Goal: Task Accomplishment & Management: Use online tool/utility

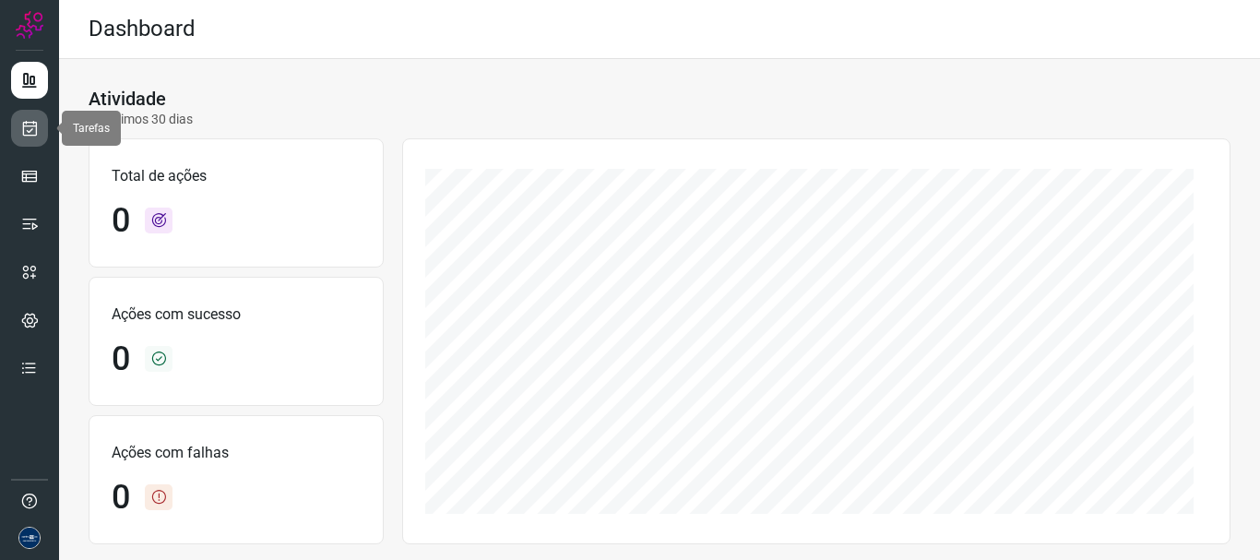
click at [32, 124] on icon at bounding box center [29, 128] width 19 height 18
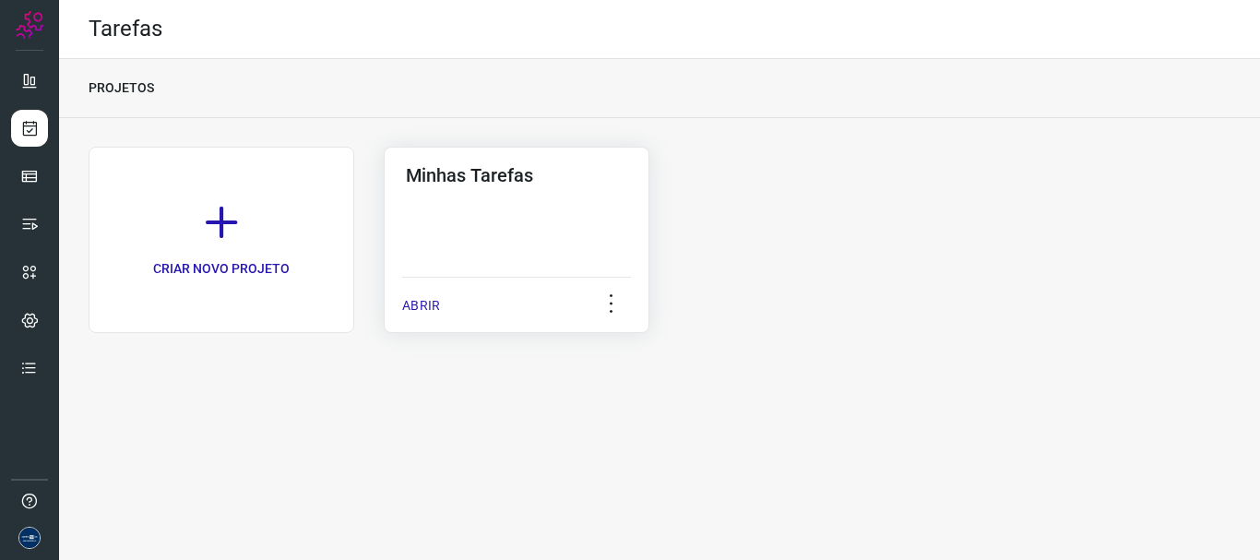
click at [442, 298] on div "ABRIR" at bounding box center [516, 300] width 229 height 46
click at [402, 296] on p "ABRIR" at bounding box center [421, 305] width 38 height 19
click at [430, 303] on p "ABRIR" at bounding box center [421, 305] width 38 height 19
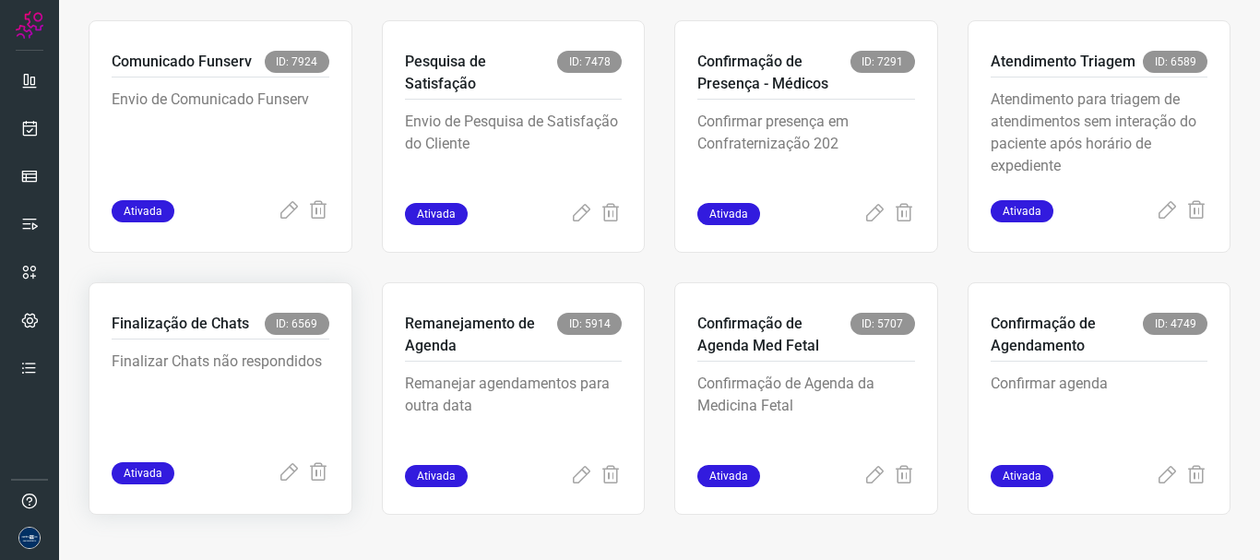
scroll to position [389, 0]
click at [278, 475] on icon at bounding box center [289, 472] width 22 height 22
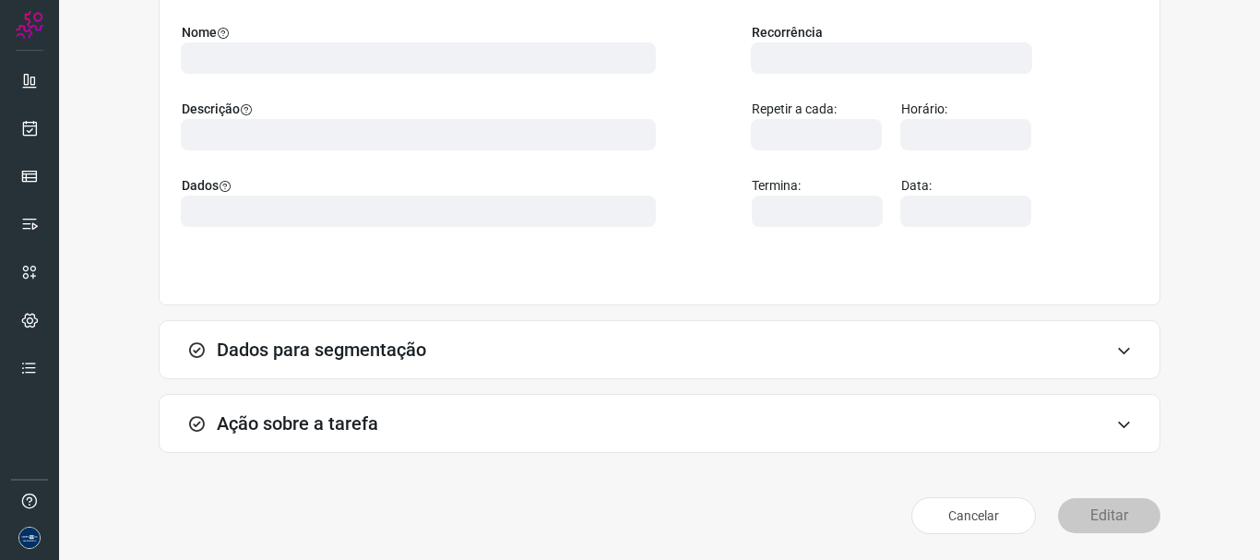
scroll to position [161, 0]
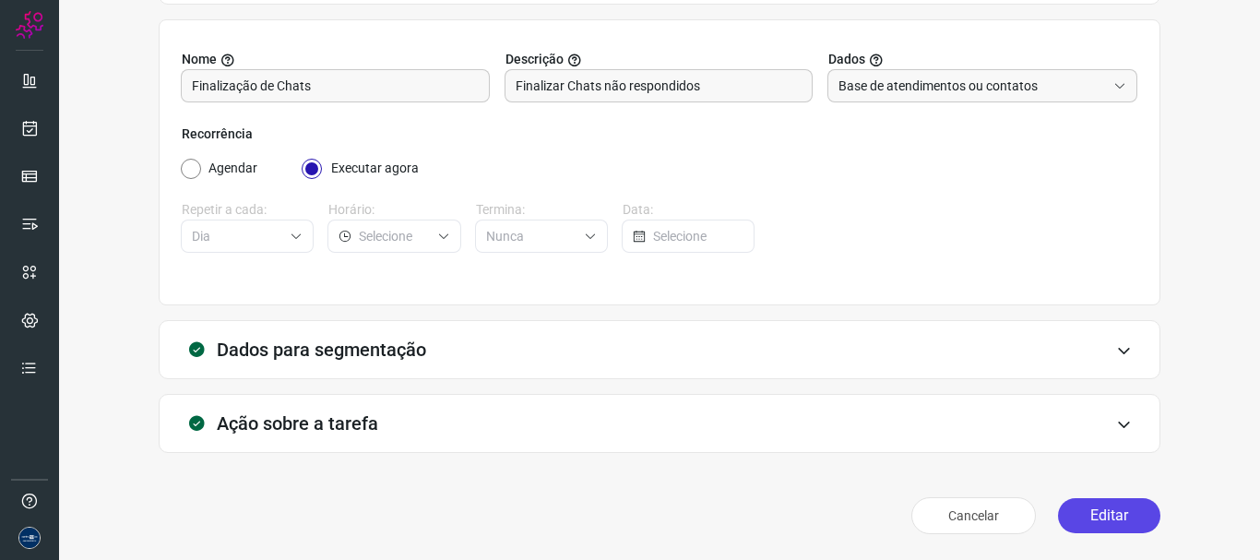
click at [1130, 519] on button "Editar" at bounding box center [1109, 515] width 102 height 35
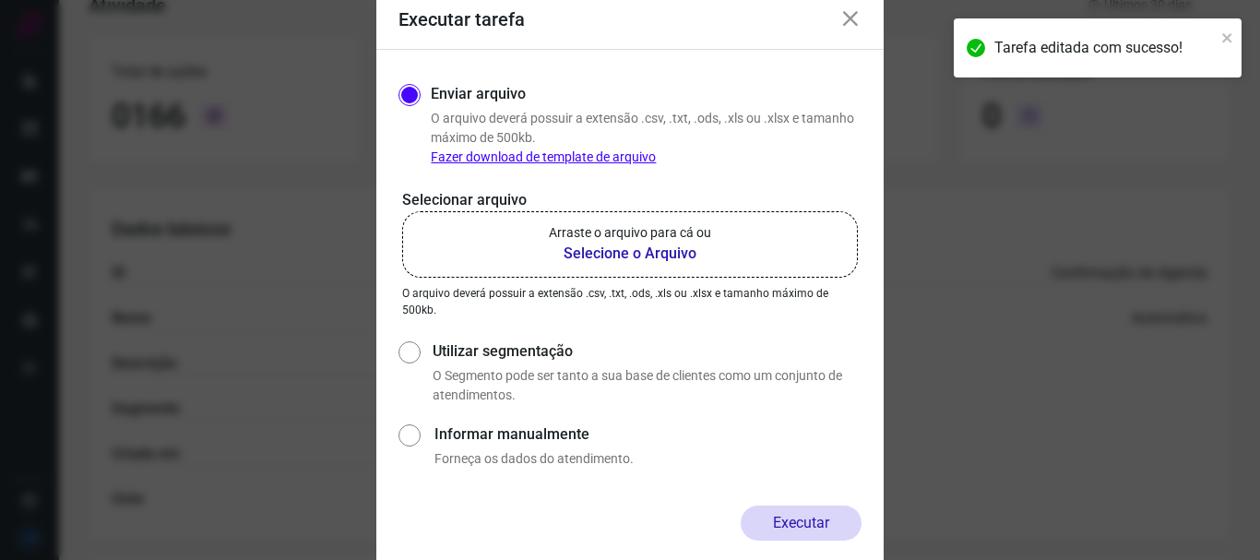
click at [478, 346] on label "Utilizar segmentação" at bounding box center [647, 351] width 429 height 22
click at [418, 346] on input "Utilizar segmentação" at bounding box center [407, 371] width 19 height 68
radio input "true"
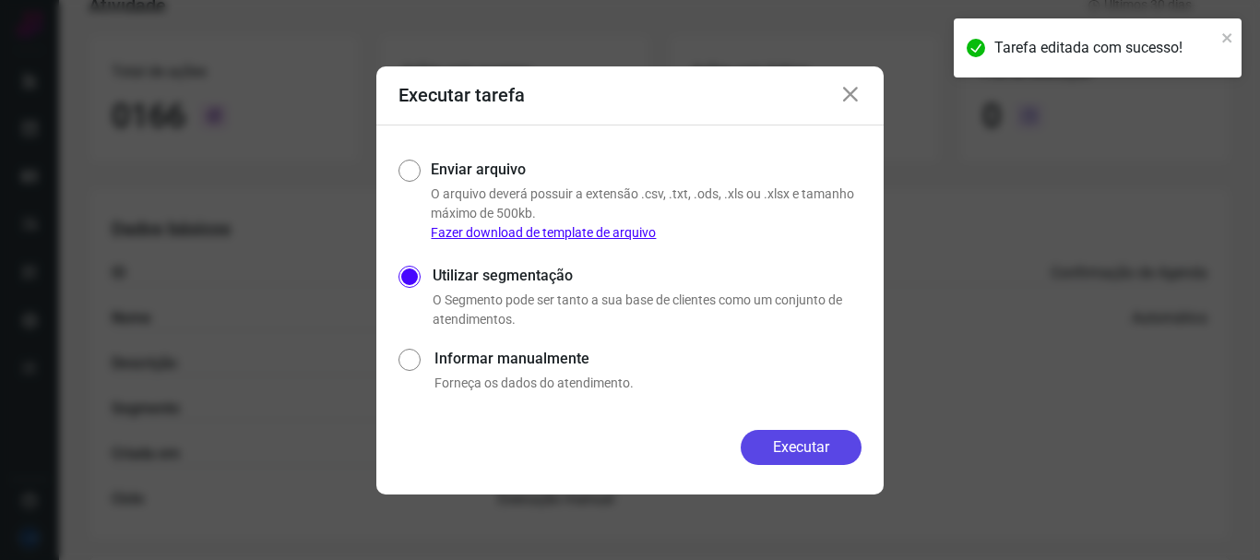
click at [794, 455] on button "Executar" at bounding box center [801, 447] width 121 height 35
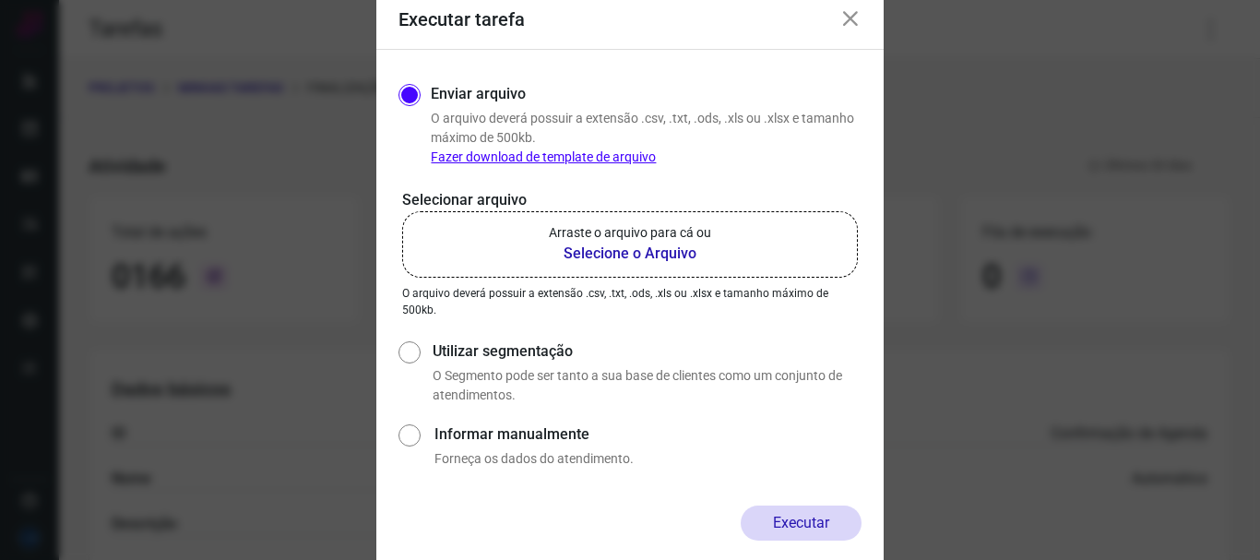
click at [844, 24] on icon at bounding box center [850, 19] width 22 height 22
